Goal: Check status: Check status

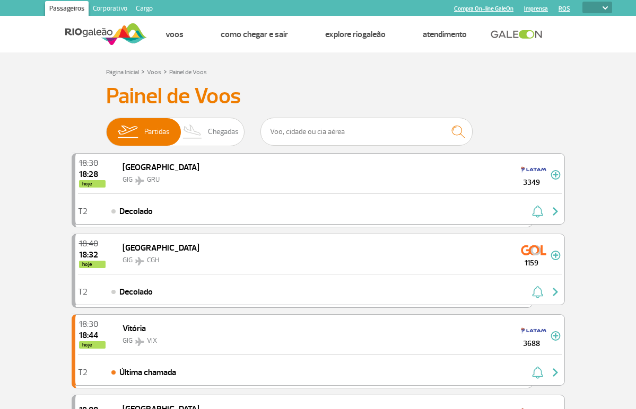
select select
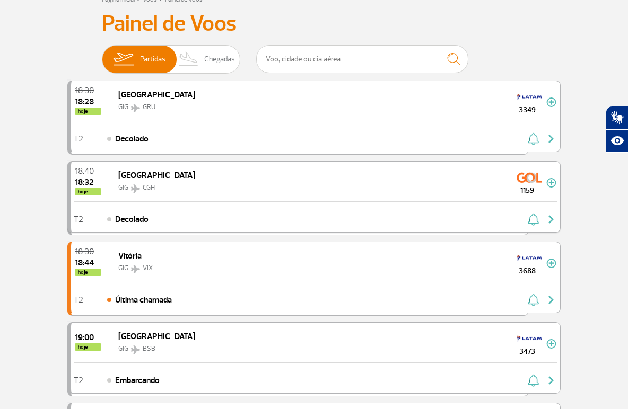
scroll to position [106, 0]
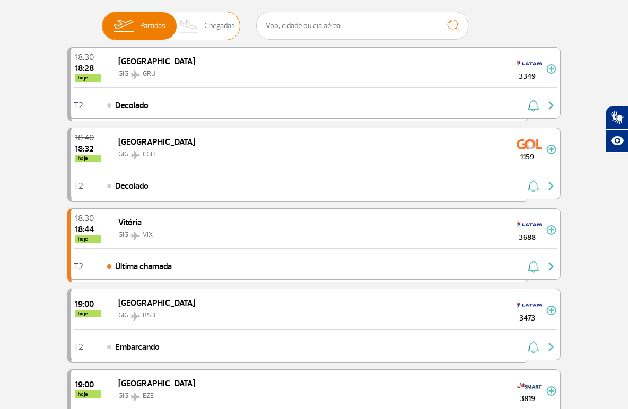
click at [133, 24] on img at bounding box center [123, 26] width 33 height 28
click at [102, 21] on input "Partidas Chegadas" at bounding box center [102, 21] width 0 height 0
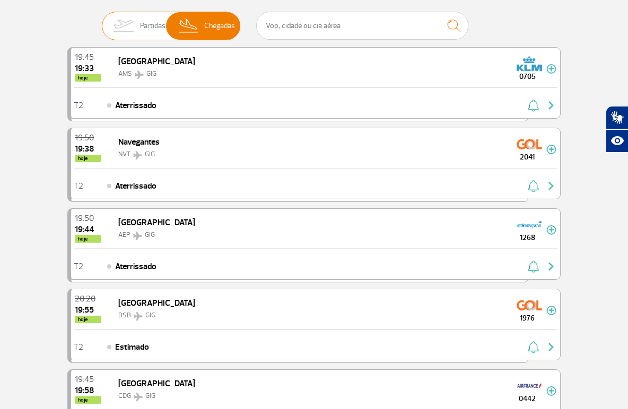
click at [210, 31] on span "Chegadas" at bounding box center [219, 26] width 31 height 28
click at [102, 21] on input "Partidas Chegadas" at bounding box center [102, 21] width 0 height 0
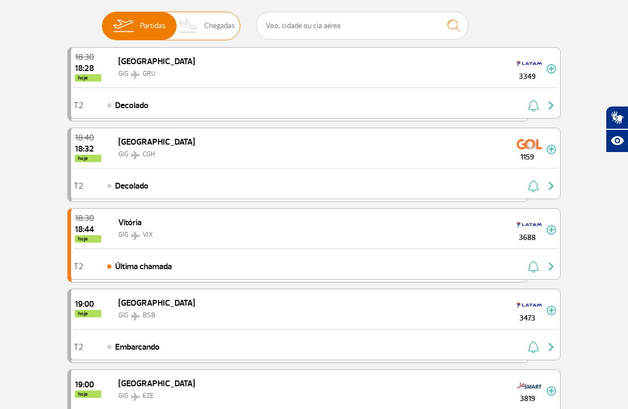
click at [195, 24] on img at bounding box center [188, 26] width 31 height 28
click at [102, 21] on input "Partidas Chegadas" at bounding box center [102, 21] width 0 height 0
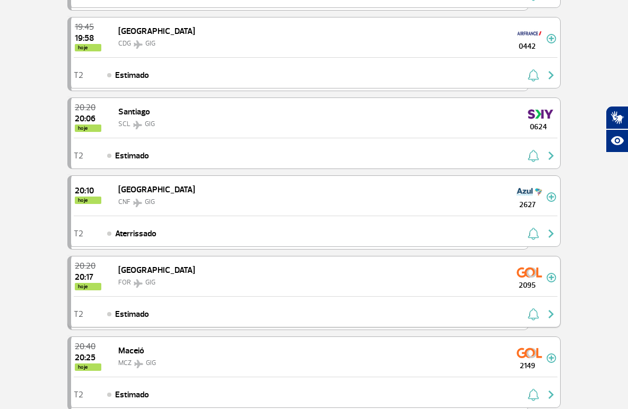
scroll to position [477, 0]
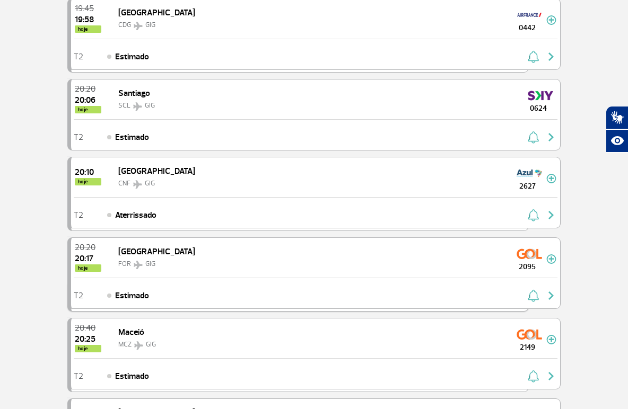
click at [87, 311] on div "Air France 1967" at bounding box center [297, 296] width 461 height 31
click at [153, 231] on div "Avianca 4309" at bounding box center [297, 215] width 461 height 31
click at [185, 197] on div "T2 Aterrissado" at bounding box center [315, 212] width 489 height 31
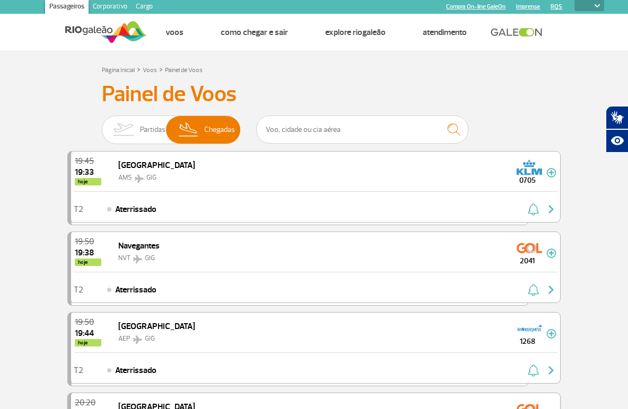
scroll to position [0, 0]
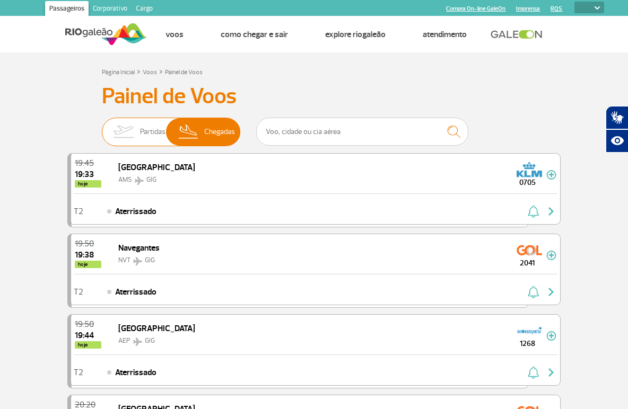
click at [151, 134] on span "Partidas" at bounding box center [152, 132] width 25 height 28
click at [102, 127] on input "Partidas Chegadas" at bounding box center [102, 127] width 0 height 0
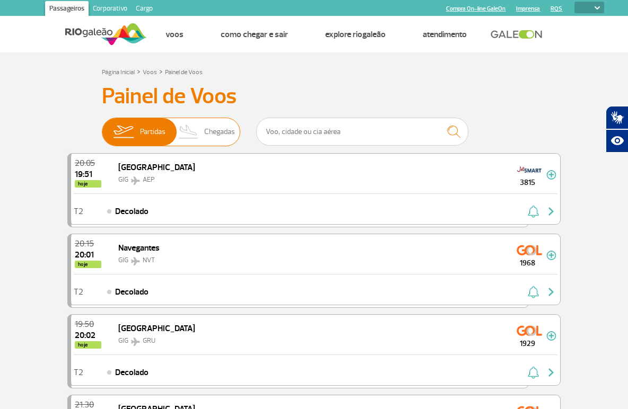
click at [213, 135] on span "Chegadas" at bounding box center [219, 132] width 31 height 28
click at [102, 127] on input "Partidas Chegadas" at bounding box center [102, 127] width 0 height 0
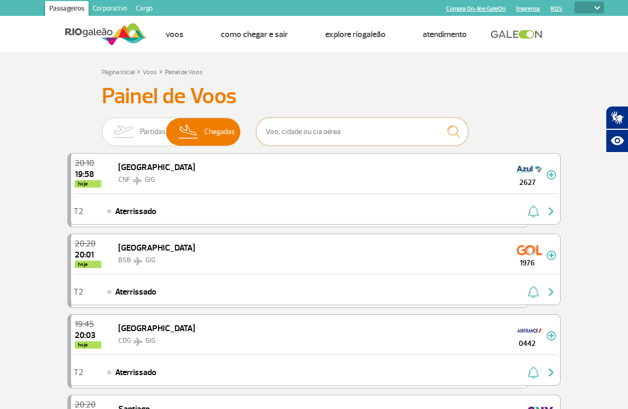
click at [332, 133] on input "text" at bounding box center [362, 132] width 212 height 28
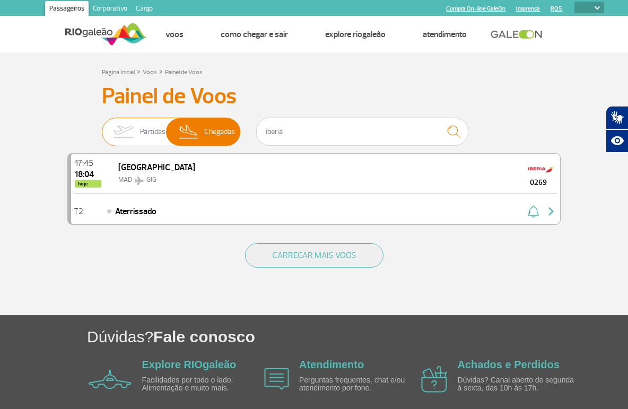
click at [144, 133] on span "Partidas" at bounding box center [152, 132] width 25 height 28
click at [102, 127] on input "Partidas Chegadas" at bounding box center [102, 127] width 0 height 0
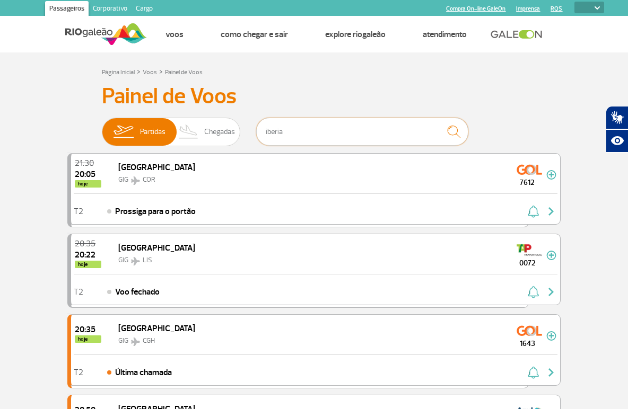
click at [298, 133] on input "iberia" at bounding box center [362, 132] width 212 height 28
click at [456, 131] on img "submit" at bounding box center [453, 132] width 23 height 22
click at [312, 135] on input "iberia" at bounding box center [362, 132] width 212 height 28
click at [457, 127] on img "submit" at bounding box center [453, 132] width 23 height 22
click at [450, 130] on img "submit" at bounding box center [453, 132] width 23 height 22
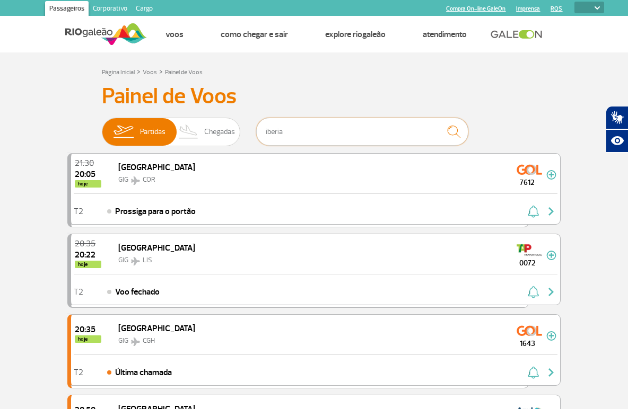
click at [389, 133] on input "iberia" at bounding box center [362, 132] width 212 height 28
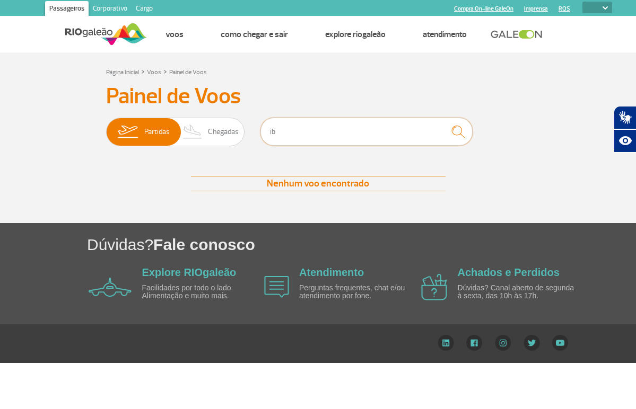
type input "i"
type input "[GEOGRAPHIC_DATA]"
drag, startPoint x: 289, startPoint y: 132, endPoint x: 267, endPoint y: 132, distance: 21.7
click at [267, 132] on input "[GEOGRAPHIC_DATA]" at bounding box center [366, 132] width 212 height 28
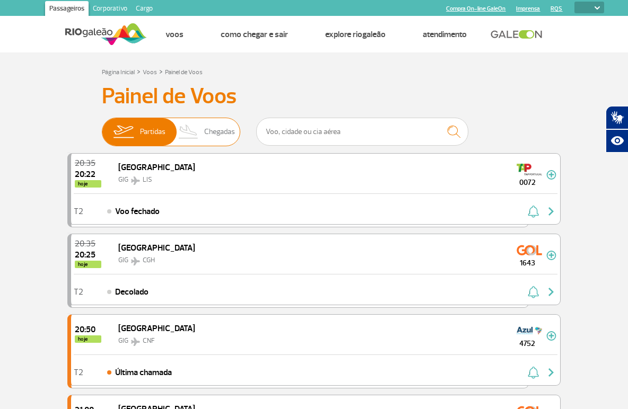
click at [213, 127] on span "Chegadas" at bounding box center [219, 132] width 31 height 28
click at [102, 127] on input "Partidas Chegadas" at bounding box center [102, 127] width 0 height 0
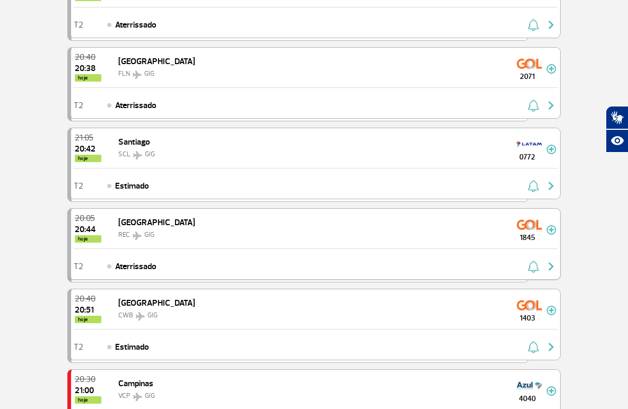
scroll to position [53, 0]
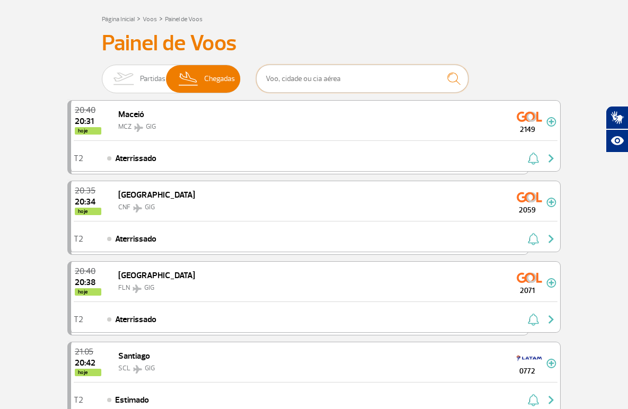
click at [302, 81] on input "text" at bounding box center [362, 79] width 212 height 28
type input "772"
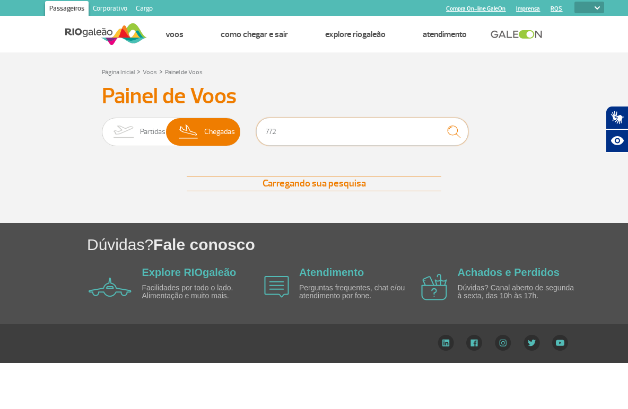
scroll to position [0, 0]
